Goal: Task Accomplishment & Management: Use online tool/utility

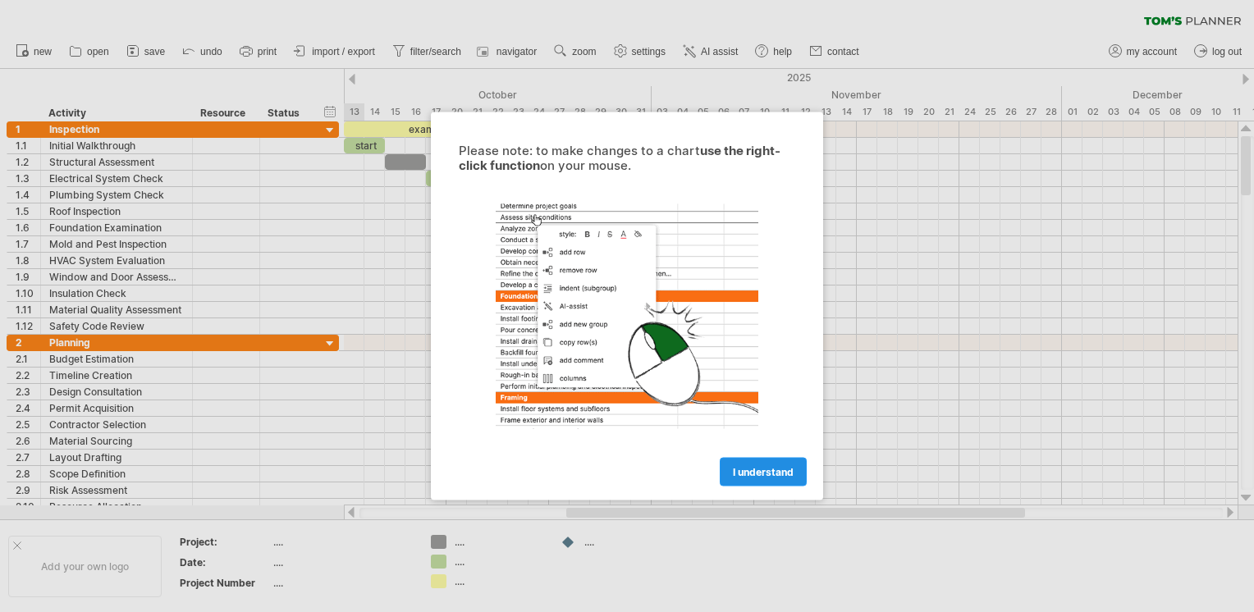
click at [774, 476] on span "I understand" at bounding box center [763, 472] width 61 height 12
click at [765, 468] on span "I understand" at bounding box center [763, 472] width 61 height 12
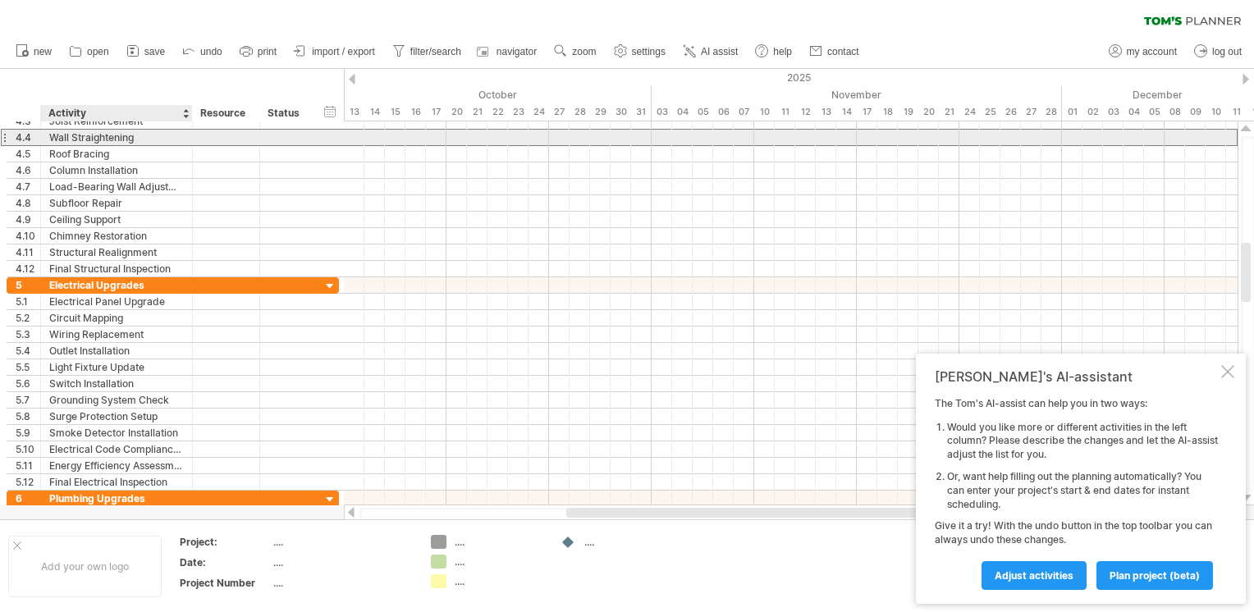
click at [77, 141] on div "Wall Straightening" at bounding box center [116, 138] width 135 height 16
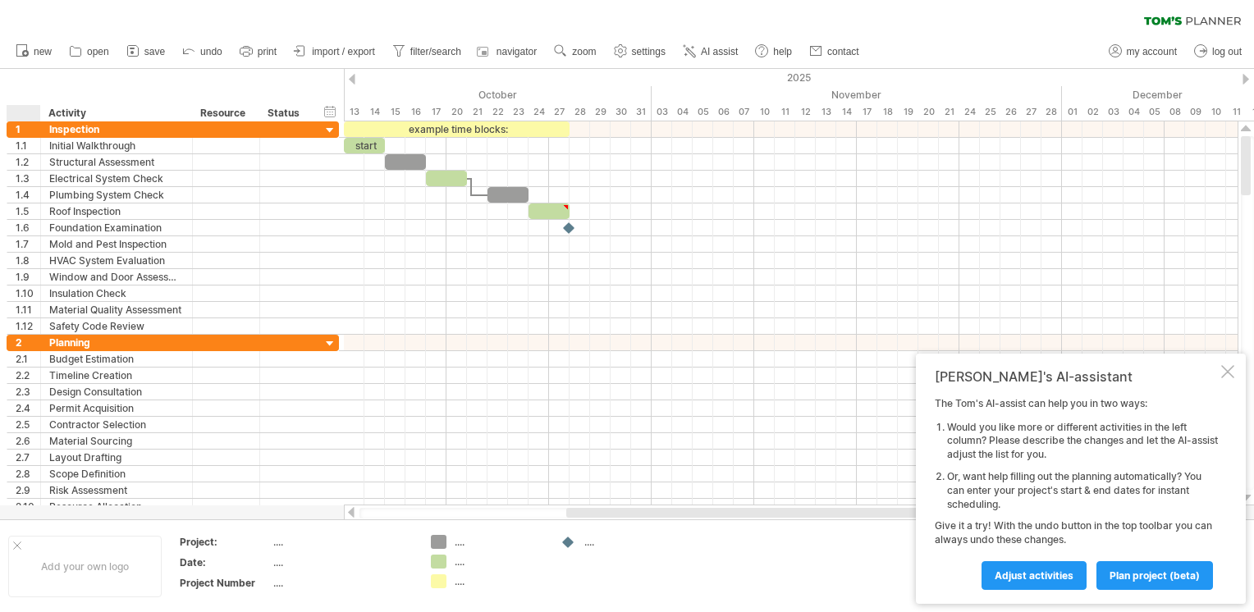
click at [15, 80] on div "hide start/end/duration show start/end/duration ******** Activity ******** Reso…" at bounding box center [172, 95] width 344 height 53
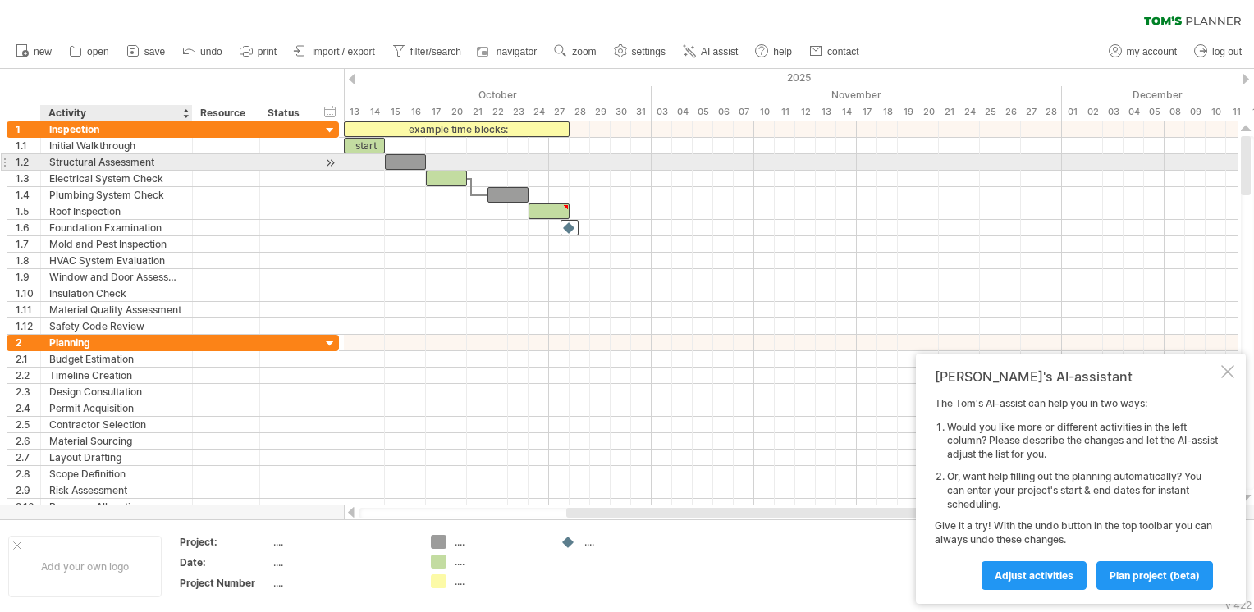
click at [71, 154] on div "Structural Assessment" at bounding box center [116, 162] width 135 height 16
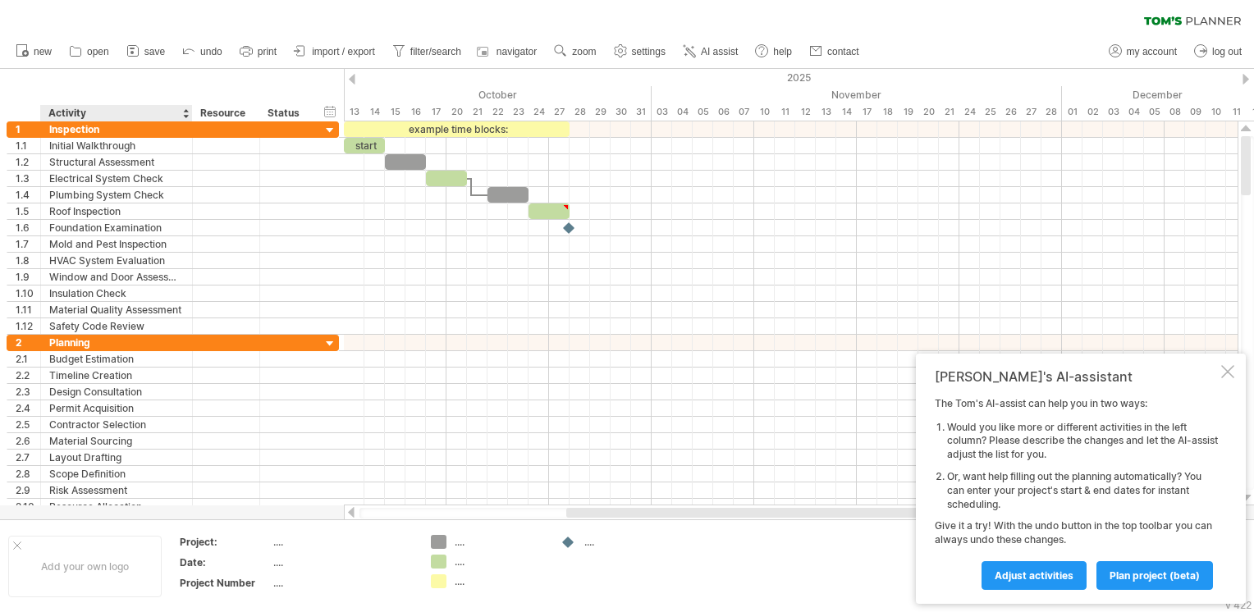
click at [99, 99] on div "hide start/end/duration show start/end/duration ******** Activity ******** Reso…" at bounding box center [172, 95] width 344 height 53
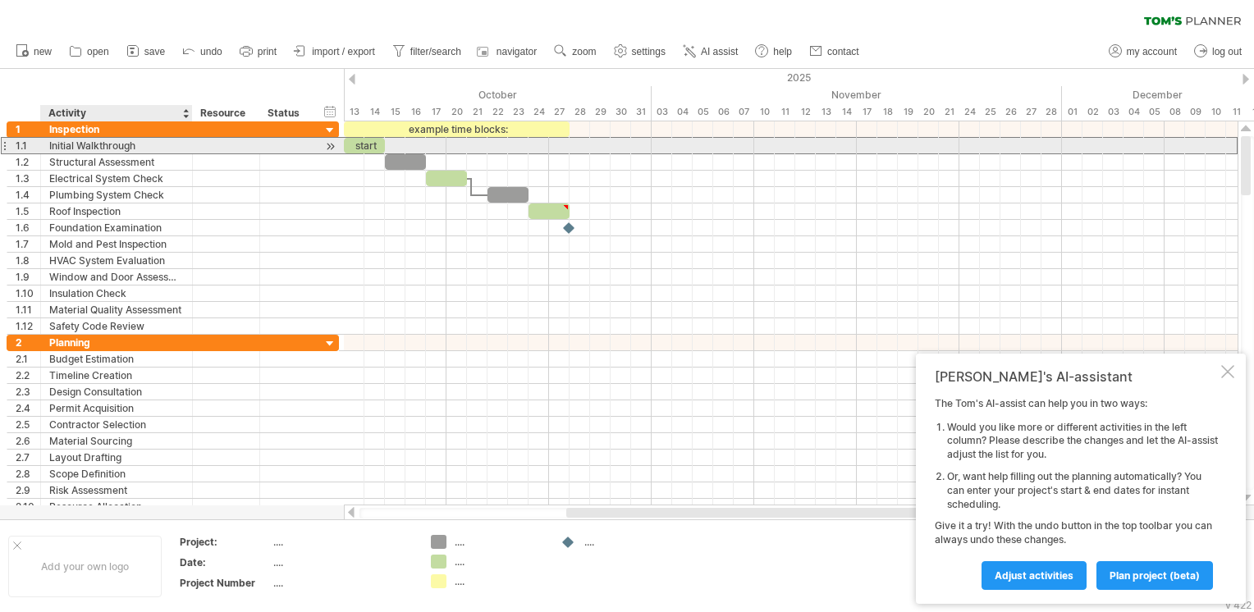
click at [89, 143] on div "Initial Walkthrough" at bounding box center [116, 146] width 135 height 16
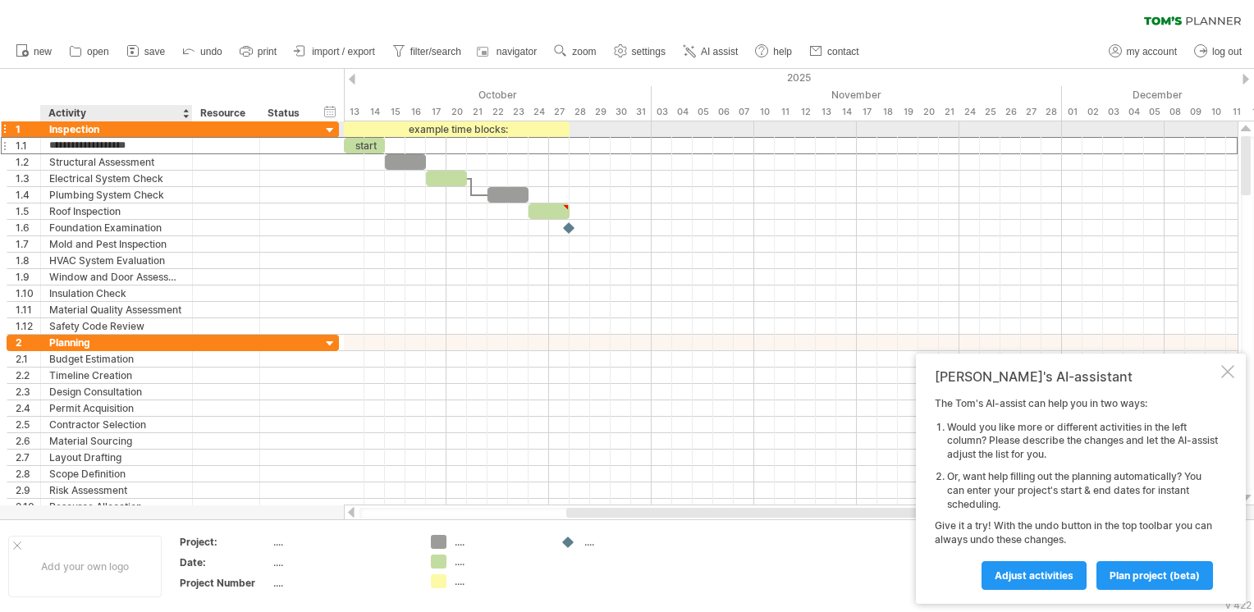
click at [75, 122] on div "Inspection" at bounding box center [116, 129] width 135 height 16
click at [7, 132] on div "1" at bounding box center [24, 129] width 34 height 16
click at [327, 130] on div at bounding box center [330, 131] width 16 height 16
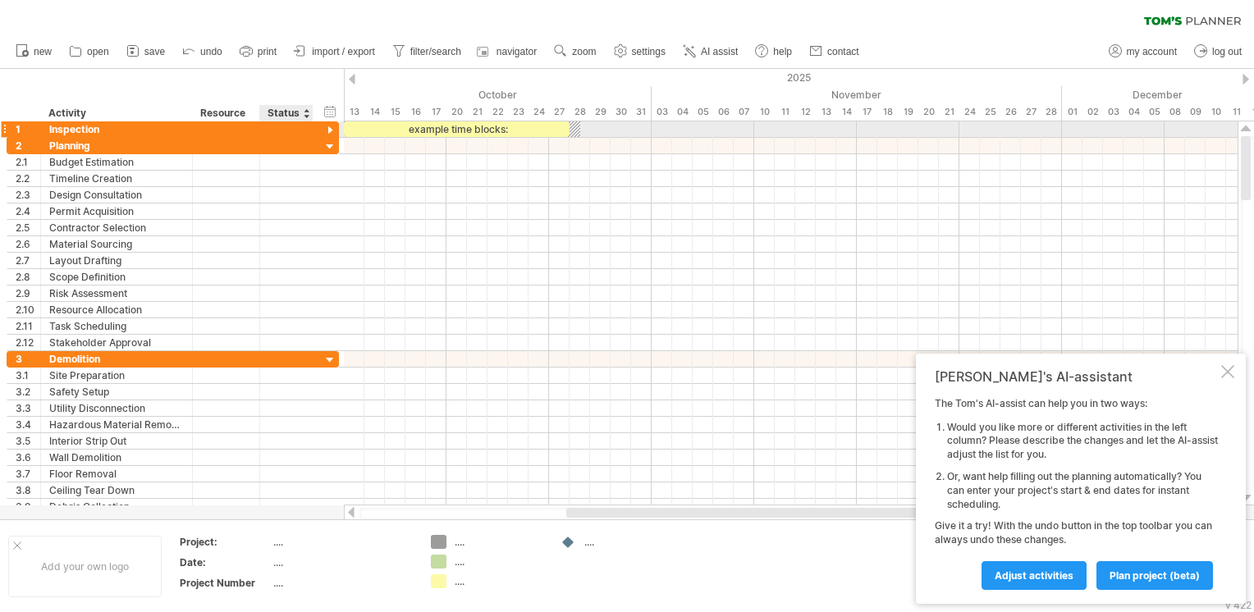
click at [327, 130] on div at bounding box center [330, 131] width 16 height 16
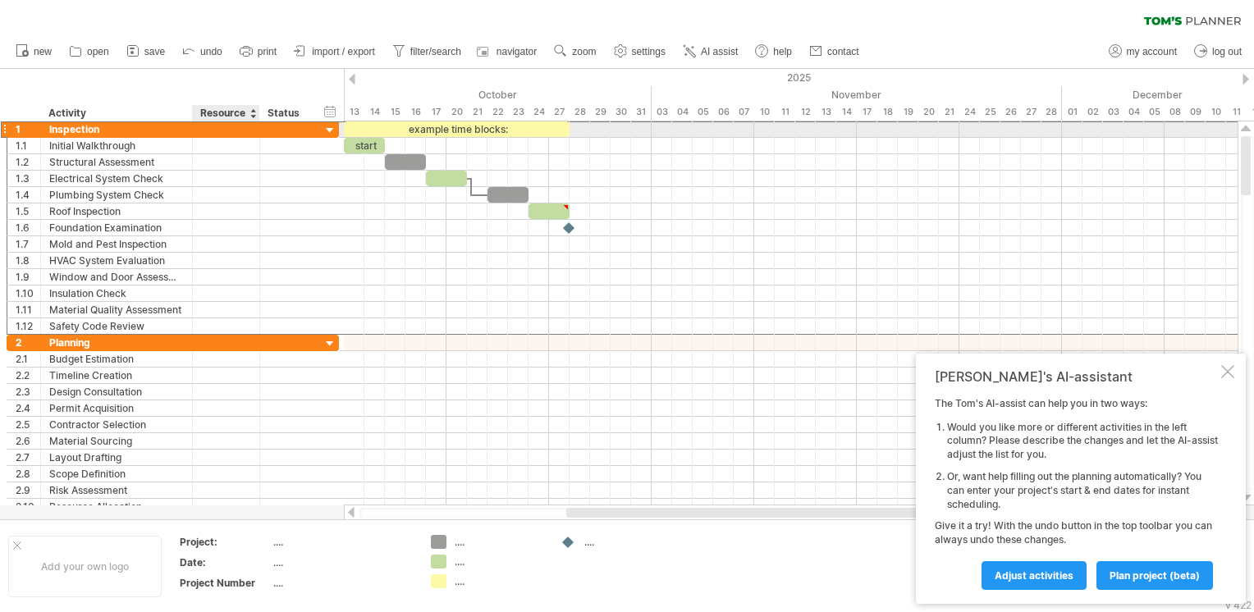
click at [211, 133] on div at bounding box center [226, 129] width 50 height 16
click at [141, 133] on div "Inspection" at bounding box center [116, 129] width 135 height 16
click at [326, 129] on div at bounding box center [330, 131] width 16 height 16
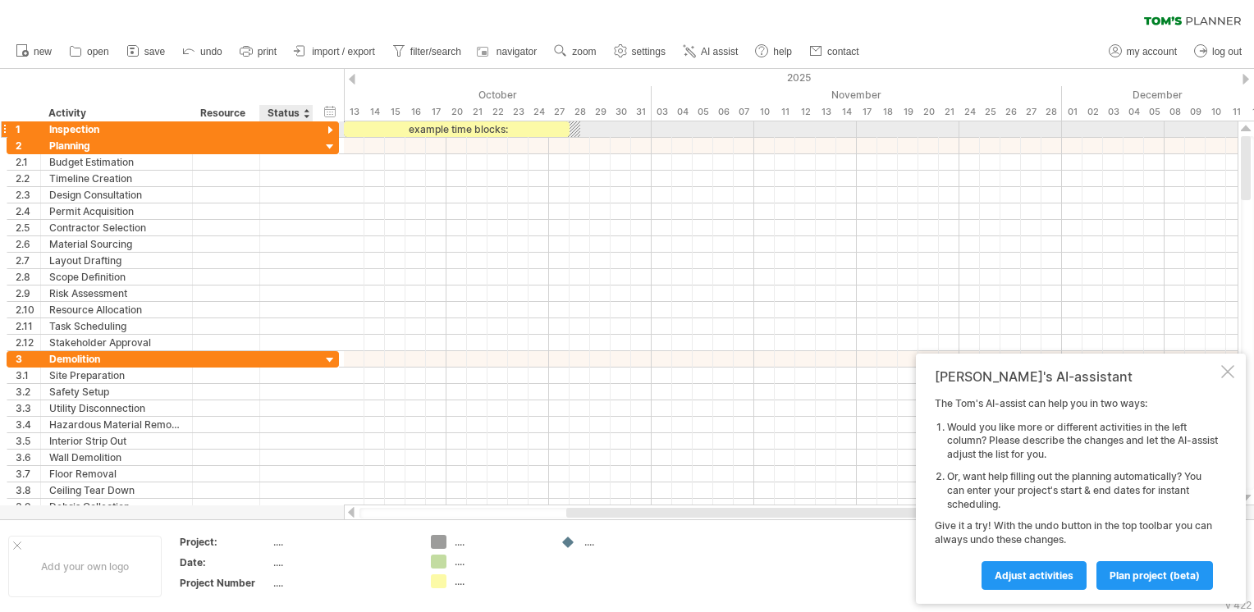
click at [326, 129] on div at bounding box center [330, 131] width 16 height 16
